Goal: Task Accomplishment & Management: Complete application form

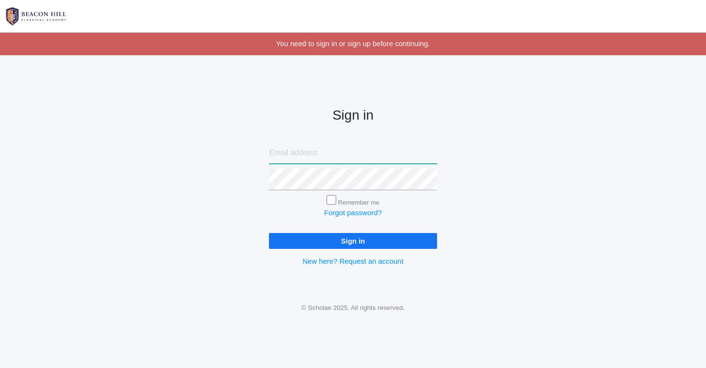
type input "nicole.alece.henry@gmail.com"
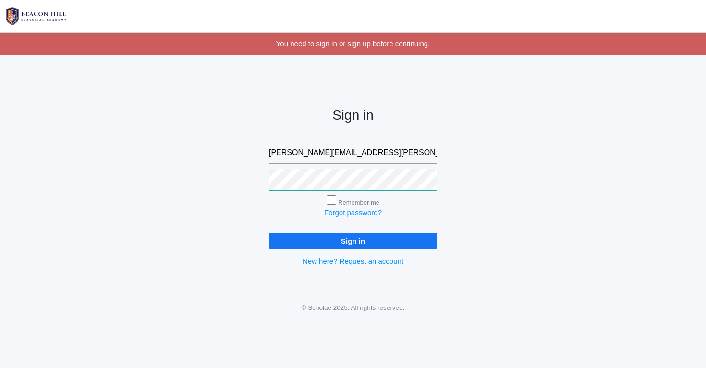
click at [353, 239] on input "Sign in" at bounding box center [353, 241] width 168 height 16
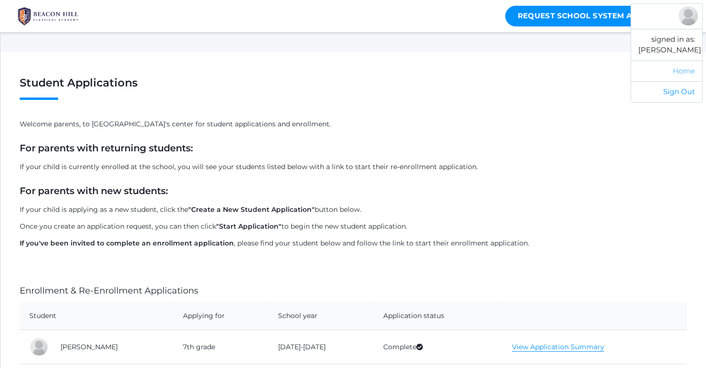
click at [682, 69] on link "Home" at bounding box center [666, 71] width 71 height 21
click at [612, 12] on link "Request School System Access" at bounding box center [587, 16] width 165 height 21
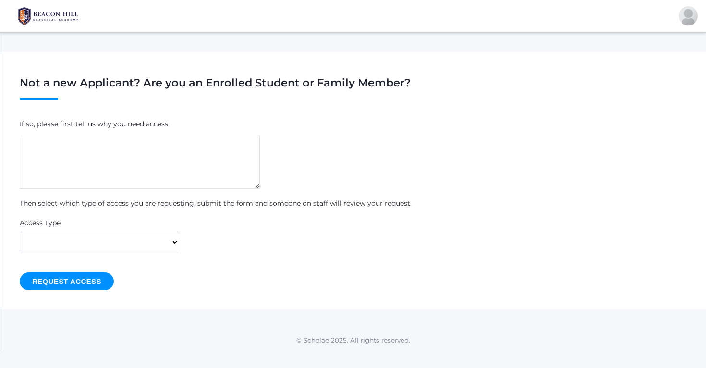
click at [128, 160] on textarea at bounding box center [140, 162] width 240 height 53
click at [362, 86] on h1 "Not a new Applicant? Are you an Enrolled Student or Family Member?" at bounding box center [353, 88] width 667 height 23
click at [111, 159] on textarea at bounding box center [140, 162] width 240 height 53
type textarea "To access homework for Monday & Tuesdays for my children"
select select "parent"
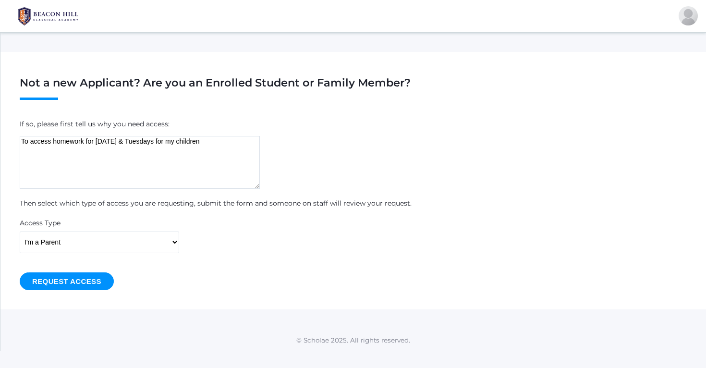
click at [100, 280] on input "Request Access" at bounding box center [67, 281] width 94 height 18
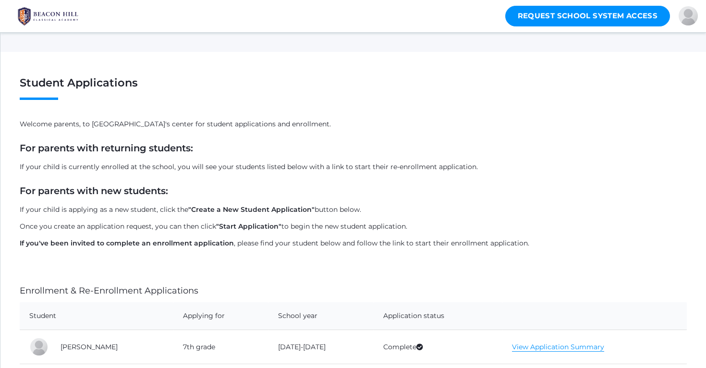
drag, startPoint x: 51, startPoint y: 95, endPoint x: 110, endPoint y: 96, distance: 58.1
click at [110, 96] on h1 "Student Applications" at bounding box center [353, 88] width 667 height 23
click at [46, 96] on h1 "Student Applications" at bounding box center [353, 88] width 667 height 23
click at [72, 86] on h1 "Student Applications" at bounding box center [353, 88] width 667 height 23
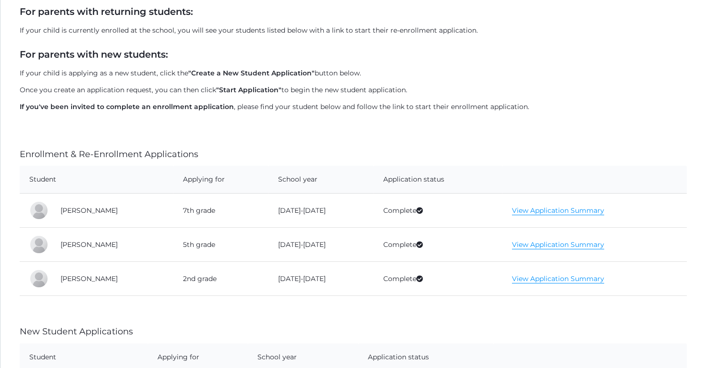
scroll to position [139, 0]
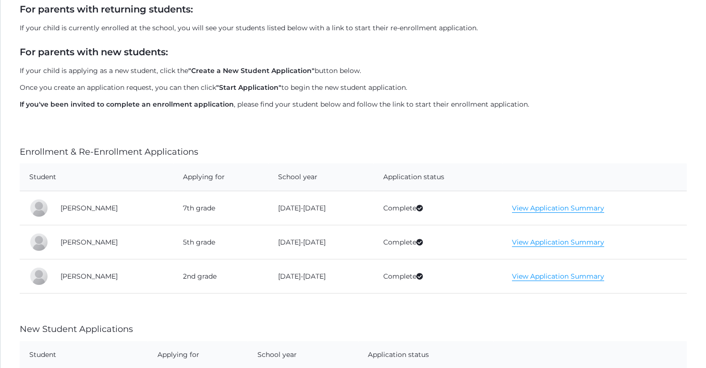
click at [47, 208] on div at bounding box center [38, 207] width 19 height 19
click at [41, 206] on div at bounding box center [38, 207] width 19 height 19
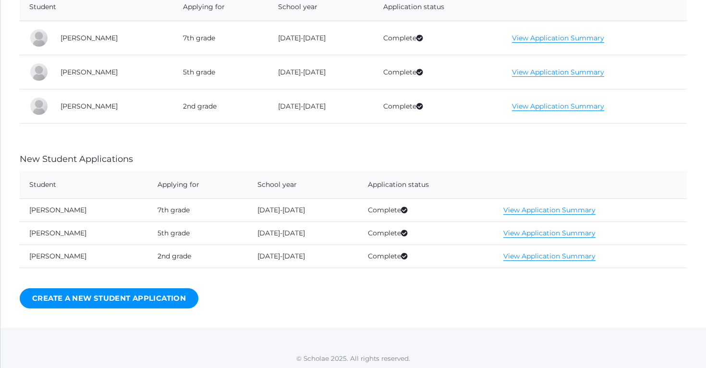
scroll to position [308, 0]
click at [559, 208] on link "View Application Summary" at bounding box center [549, 210] width 92 height 9
click at [49, 208] on td "[PERSON_NAME]" at bounding box center [84, 210] width 128 height 23
click at [48, 184] on th "Student" at bounding box center [84, 186] width 128 height 28
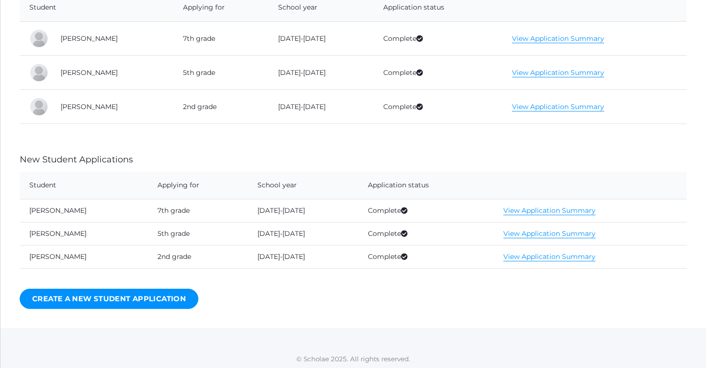
click at [49, 236] on td "[PERSON_NAME]" at bounding box center [84, 233] width 128 height 23
click at [53, 254] on td "[PERSON_NAME]" at bounding box center [84, 256] width 128 height 23
click at [88, 107] on td "[PERSON_NAME]" at bounding box center [112, 107] width 123 height 34
click at [46, 104] on div at bounding box center [38, 106] width 19 height 19
click at [41, 76] on div at bounding box center [38, 72] width 19 height 19
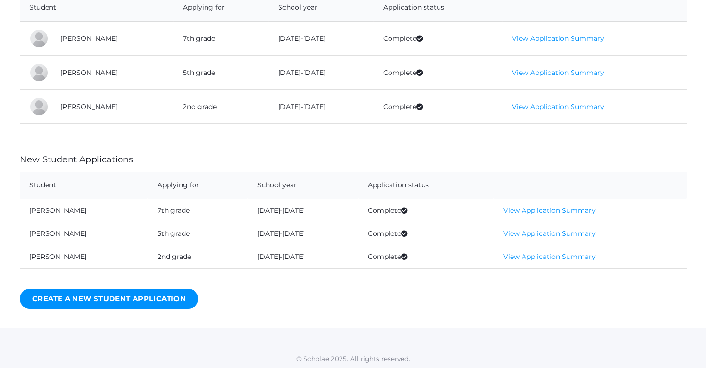
click at [82, 32] on td "[PERSON_NAME]" at bounding box center [112, 39] width 123 height 34
click at [374, 37] on td "Complete" at bounding box center [438, 39] width 129 height 34
click at [512, 40] on link "View Application Summary" at bounding box center [558, 38] width 92 height 9
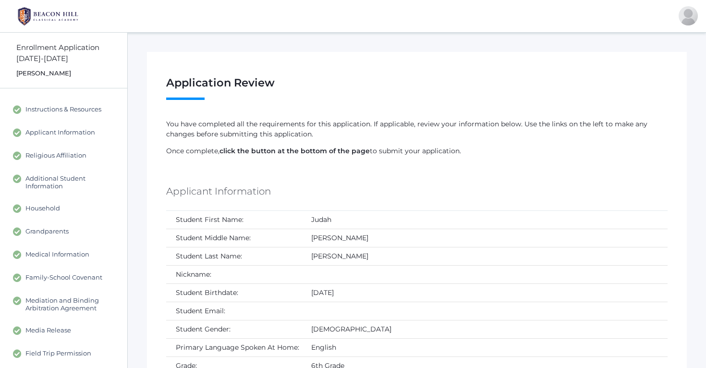
click at [35, 73] on div "[PERSON_NAME]" at bounding box center [71, 74] width 111 height 10
